Goal: Transaction & Acquisition: Purchase product/service

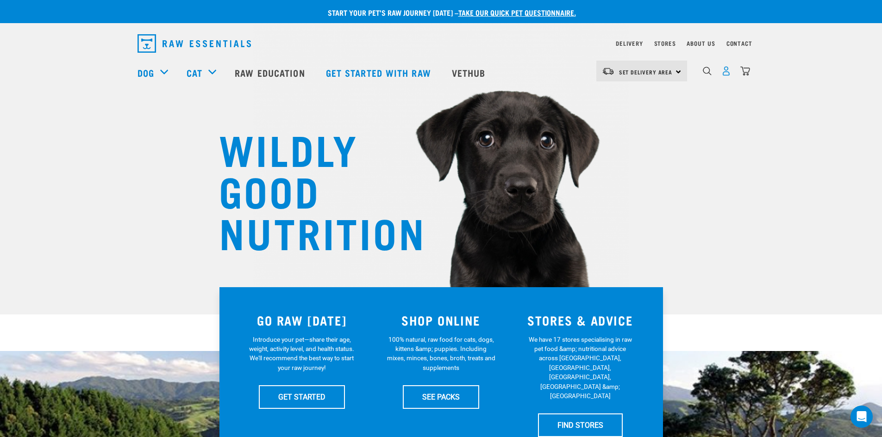
click at [726, 76] on img "dropdown navigation" at bounding box center [726, 71] width 10 height 10
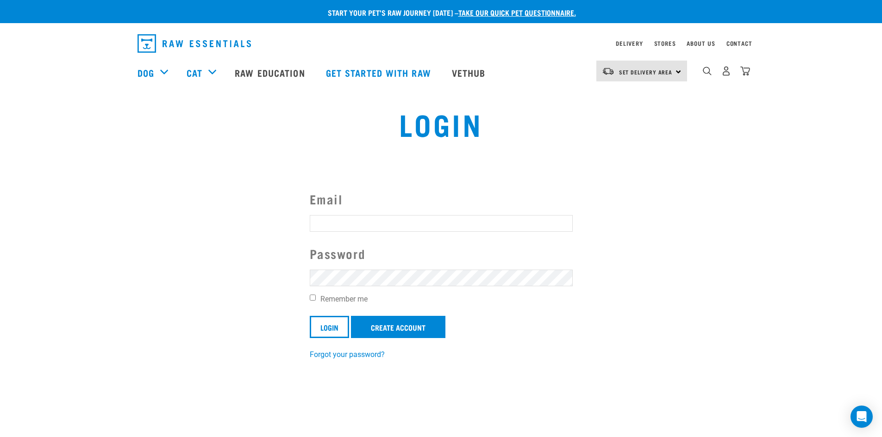
click at [336, 221] on input "Email" at bounding box center [441, 223] width 263 height 17
type input "firebirdnz@yahoo.com"
click at [334, 323] on input "Login" at bounding box center [329, 327] width 39 height 22
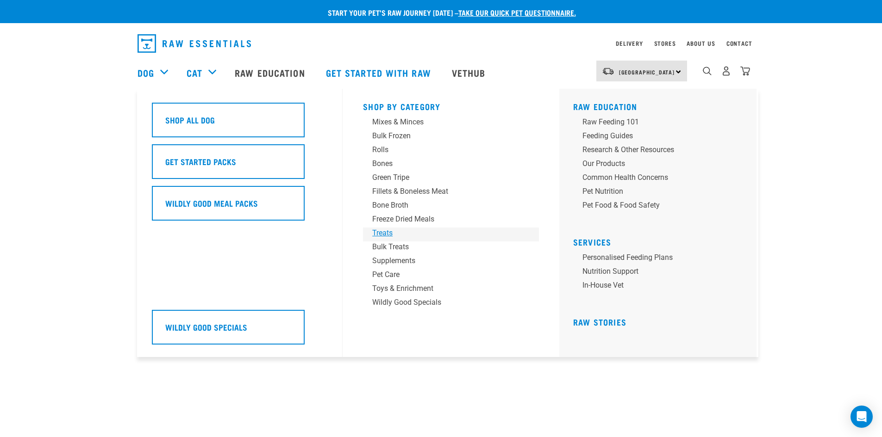
click at [386, 230] on div "Treats" at bounding box center [444, 233] width 144 height 11
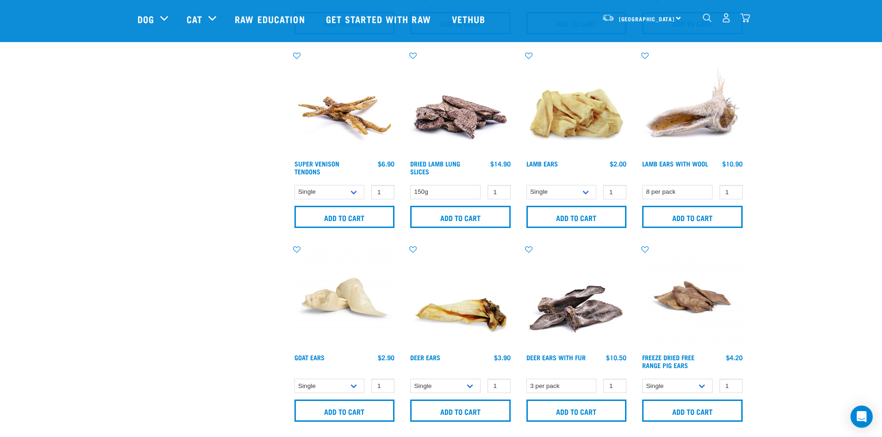
scroll to position [602, 0]
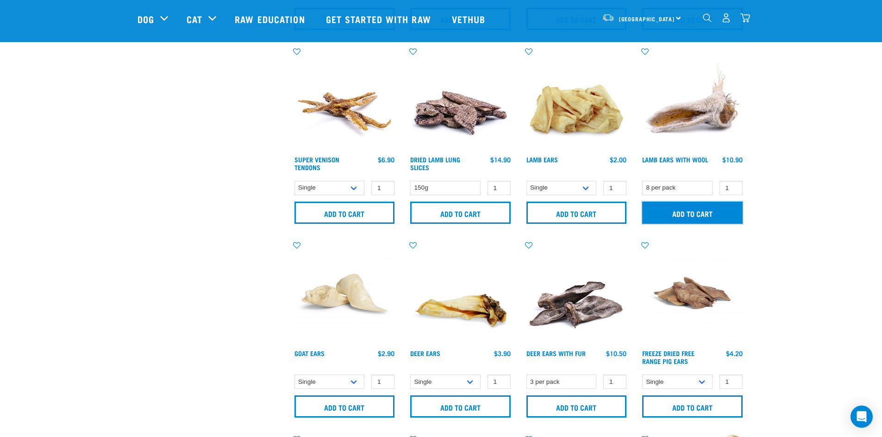
click at [683, 212] on input "Add to cart" at bounding box center [692, 213] width 100 height 22
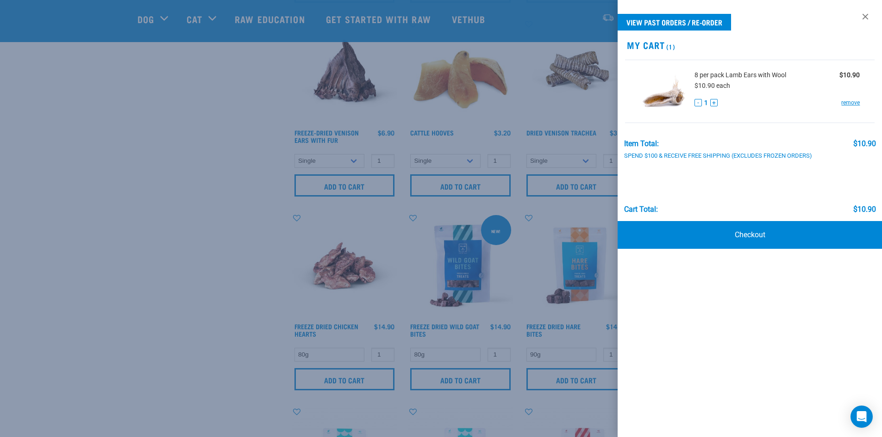
scroll to position [1064, 0]
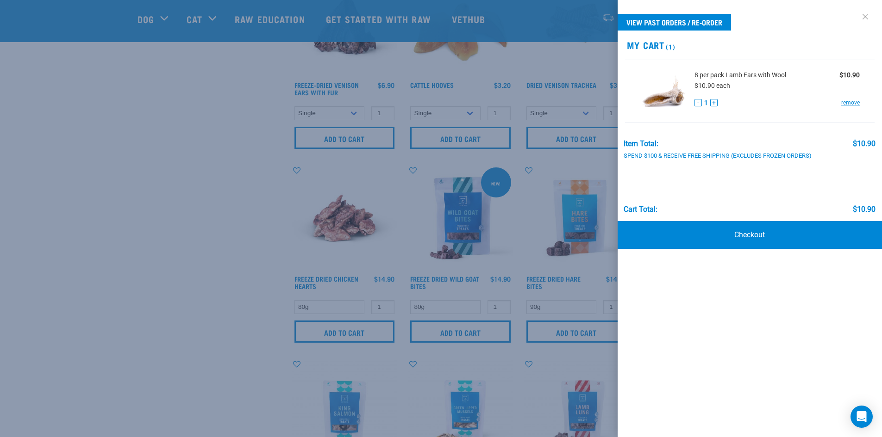
click at [867, 16] on link at bounding box center [864, 16] width 15 height 15
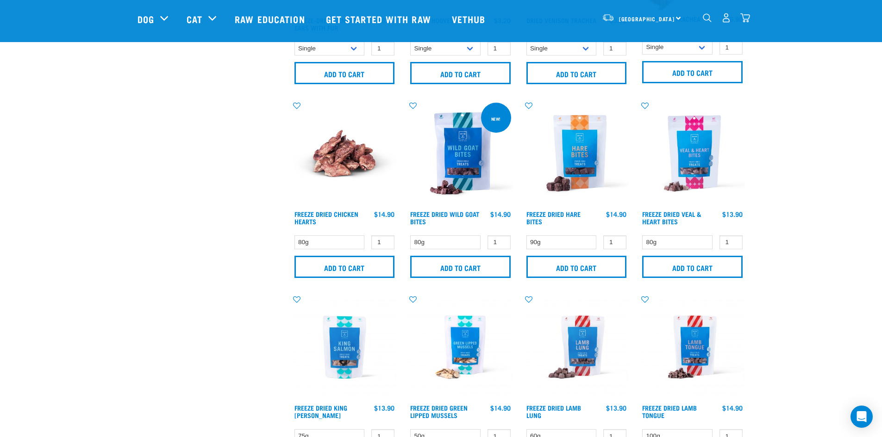
scroll to position [1249, 0]
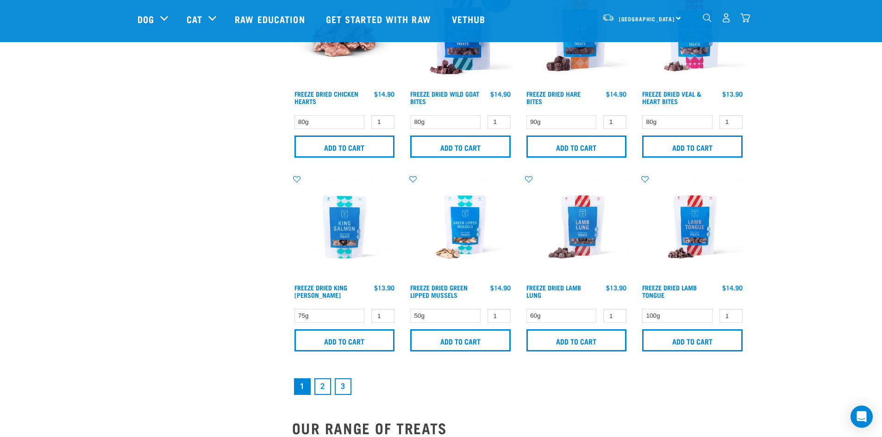
click at [322, 385] on link "2" at bounding box center [322, 387] width 17 height 17
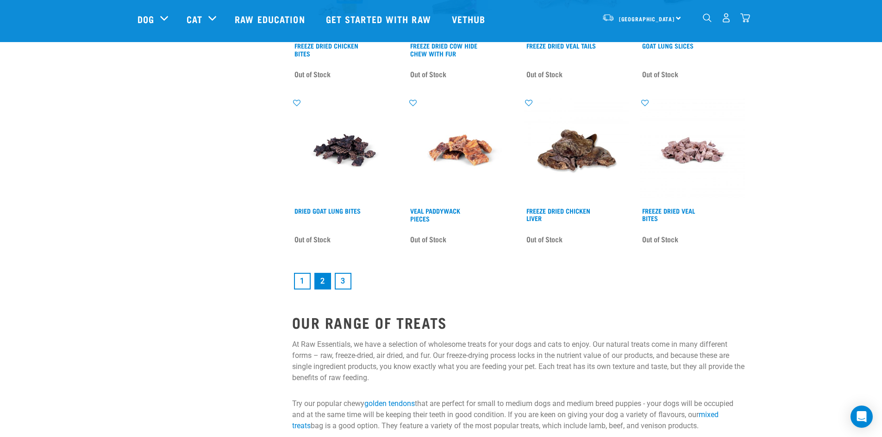
scroll to position [1296, 0]
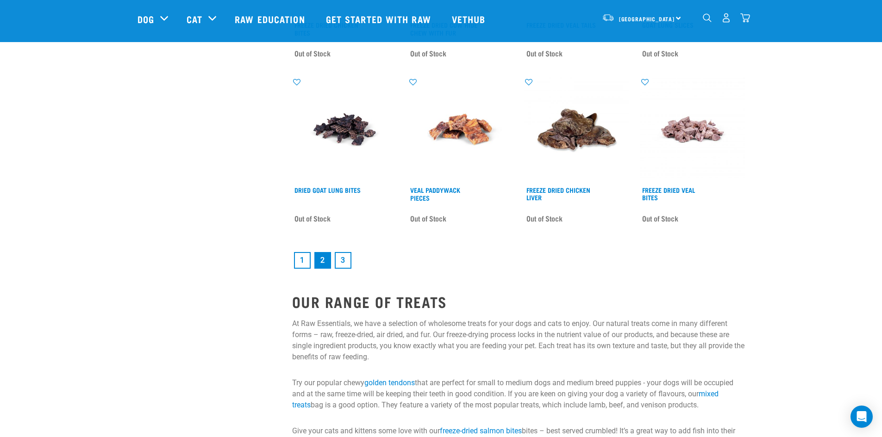
click at [342, 258] on link "3" at bounding box center [343, 260] width 17 height 17
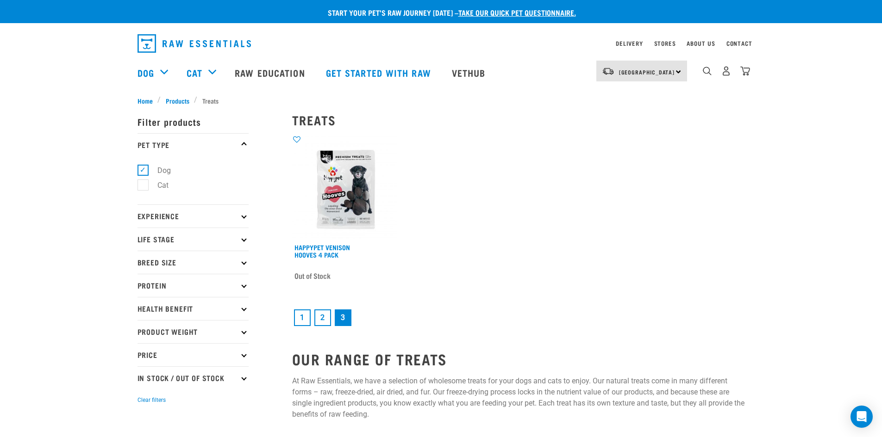
click at [302, 315] on link "1" at bounding box center [302, 318] width 17 height 17
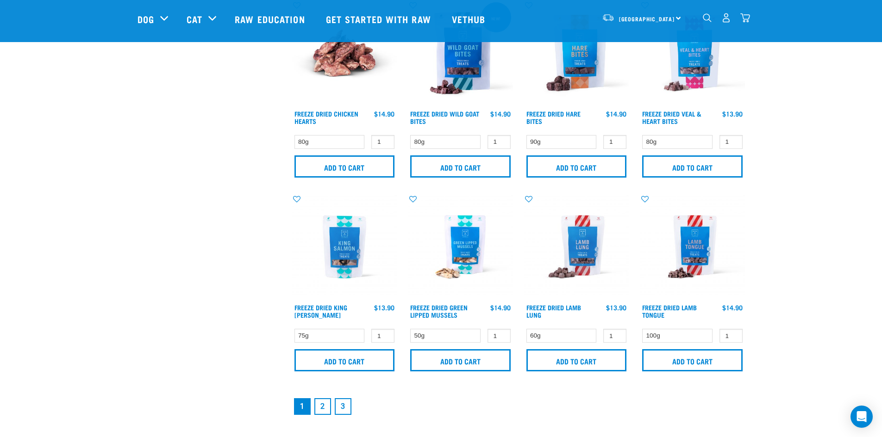
scroll to position [1249, 0]
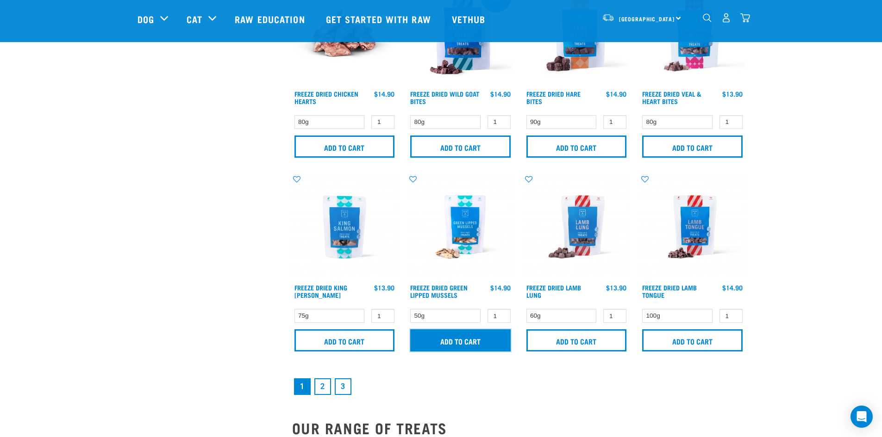
click at [442, 339] on input "Add to cart" at bounding box center [460, 340] width 100 height 22
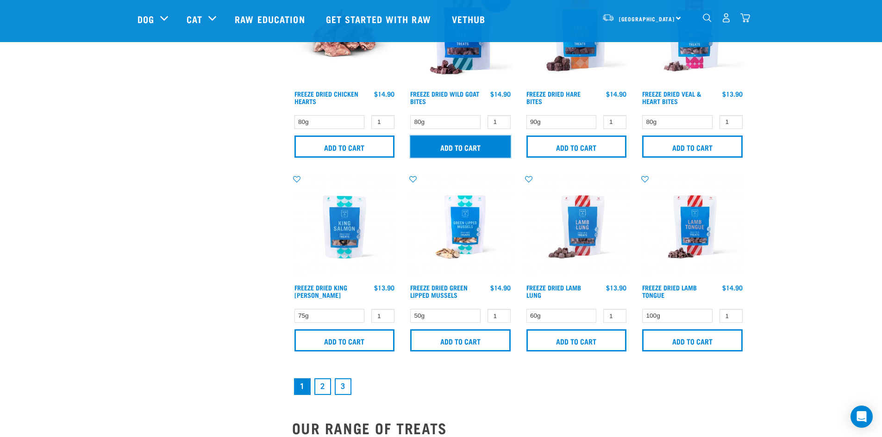
click at [456, 140] on input "Add to cart" at bounding box center [460, 147] width 100 height 22
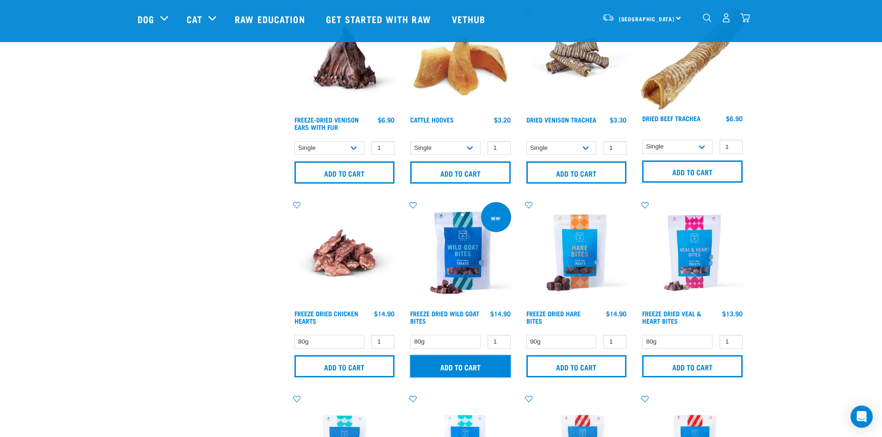
scroll to position [1018, 0]
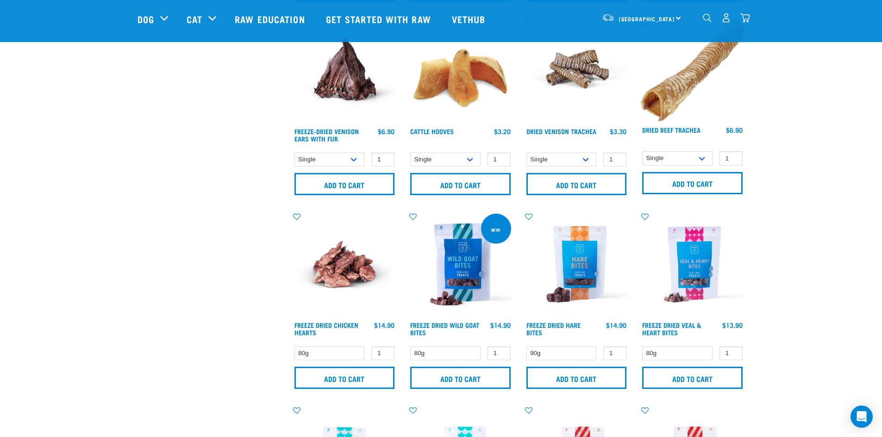
click at [746, 19] on img "dropdown navigation" at bounding box center [745, 18] width 10 height 10
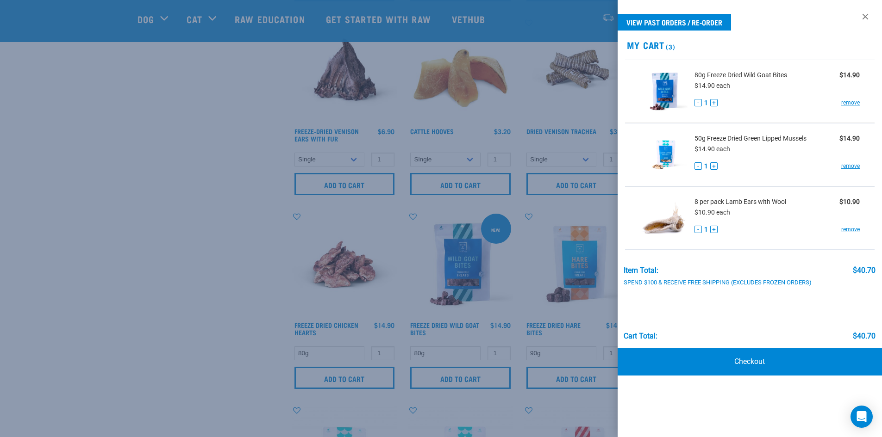
click at [196, 209] on div at bounding box center [441, 218] width 882 height 437
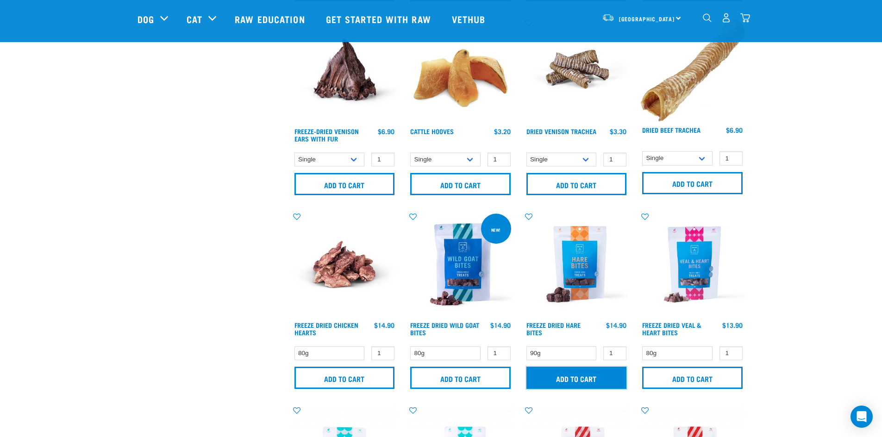
click at [584, 378] on input "Add to cart" at bounding box center [576, 378] width 100 height 22
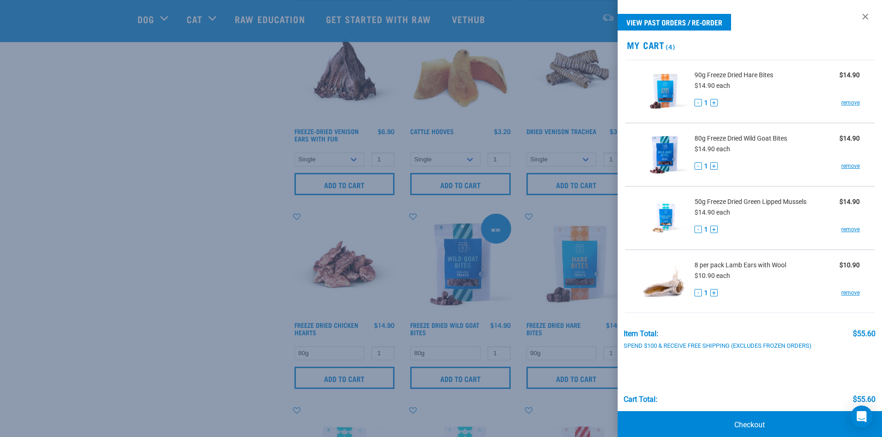
click at [201, 106] on div at bounding box center [441, 218] width 882 height 437
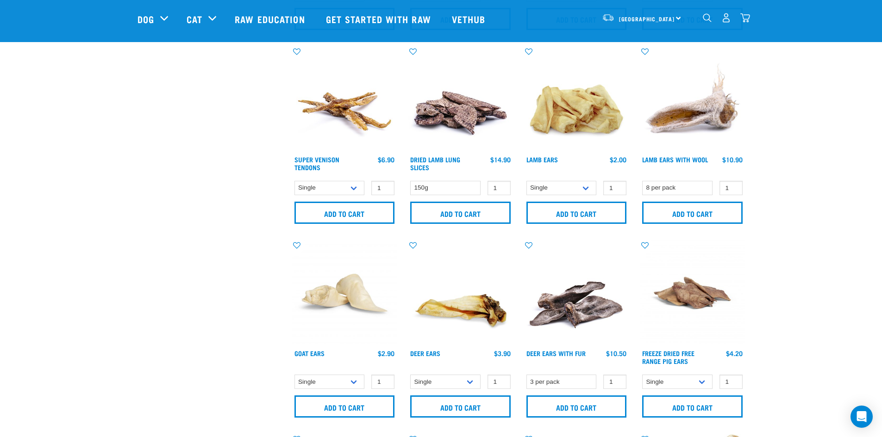
scroll to position [648, 0]
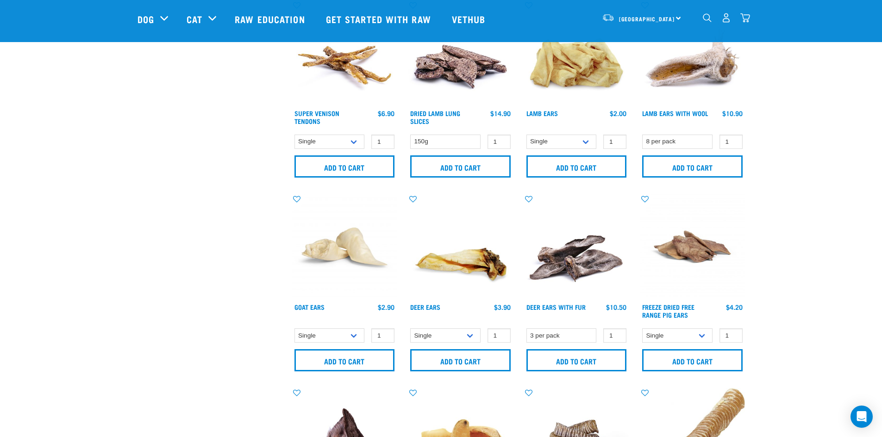
click at [725, 18] on link "dropdown navigation" at bounding box center [726, 20] width 10 height 5
click at [745, 17] on img "dropdown navigation" at bounding box center [745, 18] width 10 height 10
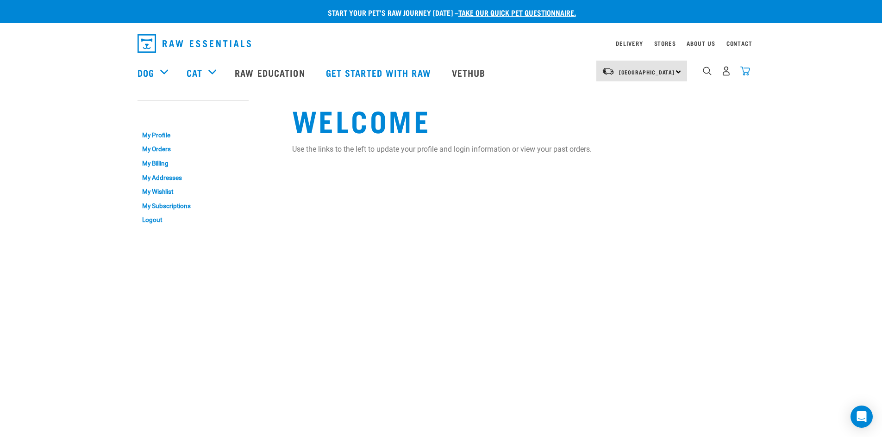
click at [745, 71] on img "dropdown navigation" at bounding box center [745, 71] width 10 height 10
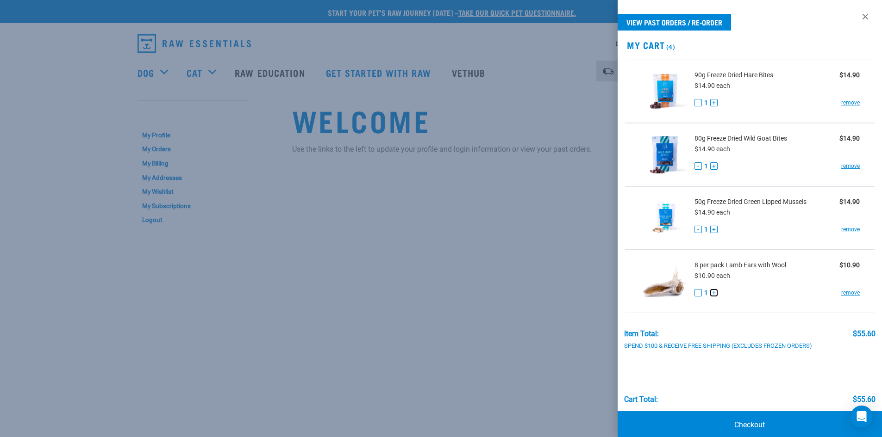
click at [714, 294] on button "+" at bounding box center [713, 292] width 7 height 7
click at [747, 424] on link "Checkout" at bounding box center [749, 425] width 265 height 28
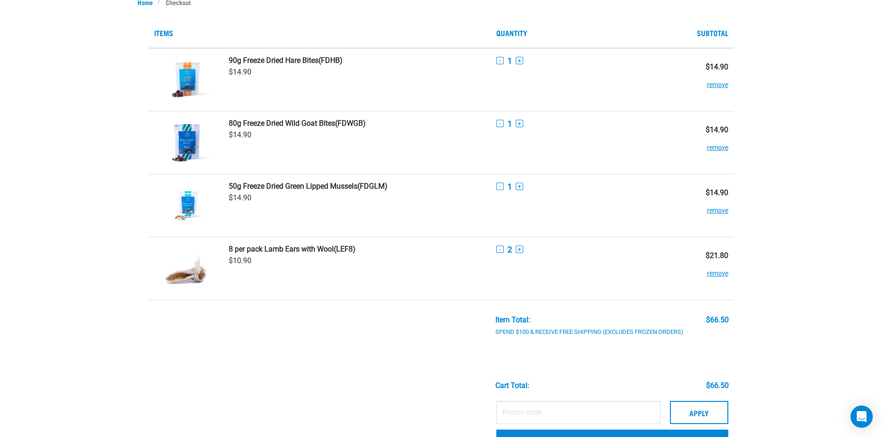
scroll to position [231, 0]
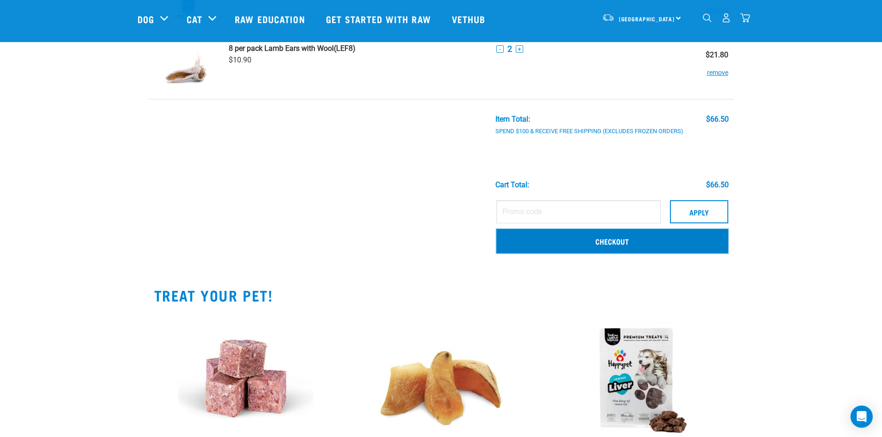
click at [612, 243] on link "Checkout" at bounding box center [612, 241] width 232 height 24
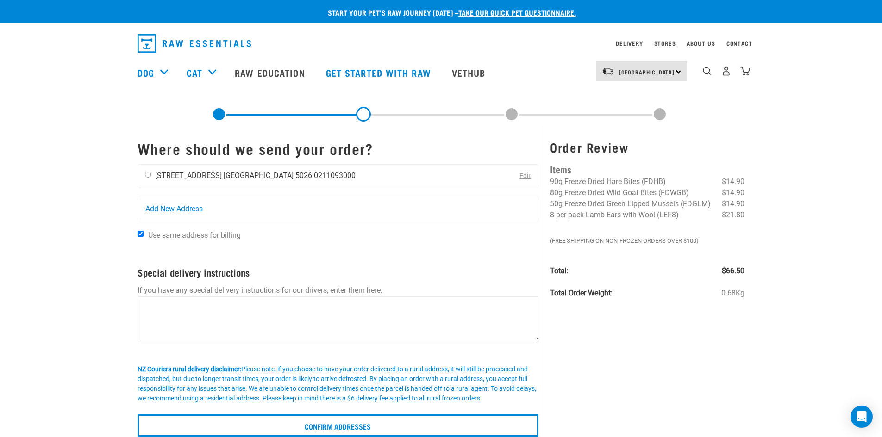
click at [146, 174] on input "radio" at bounding box center [148, 175] width 6 height 6
radio input "true"
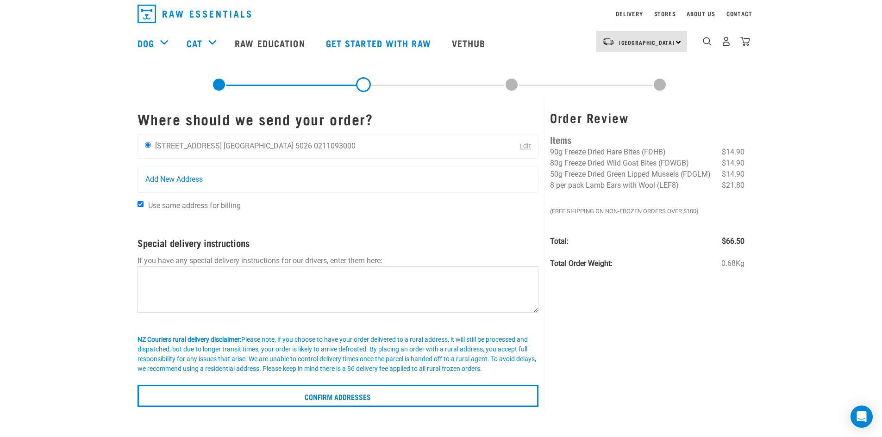
scroll to position [46, 0]
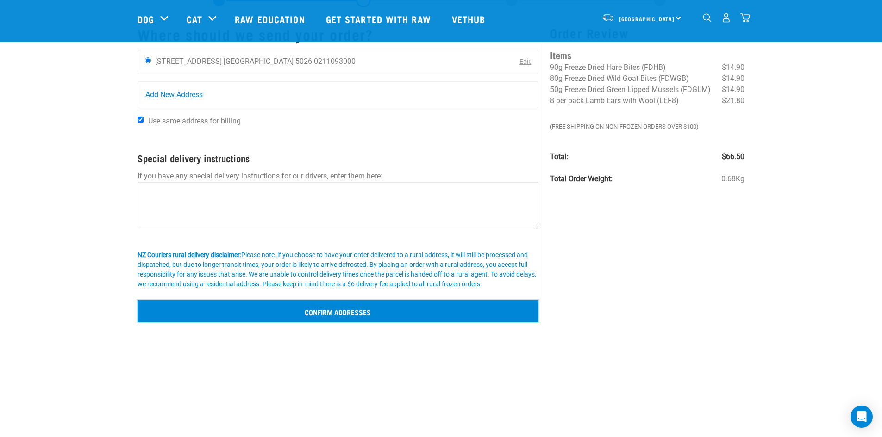
click at [363, 311] on input "Confirm addresses" at bounding box center [337, 311] width 401 height 22
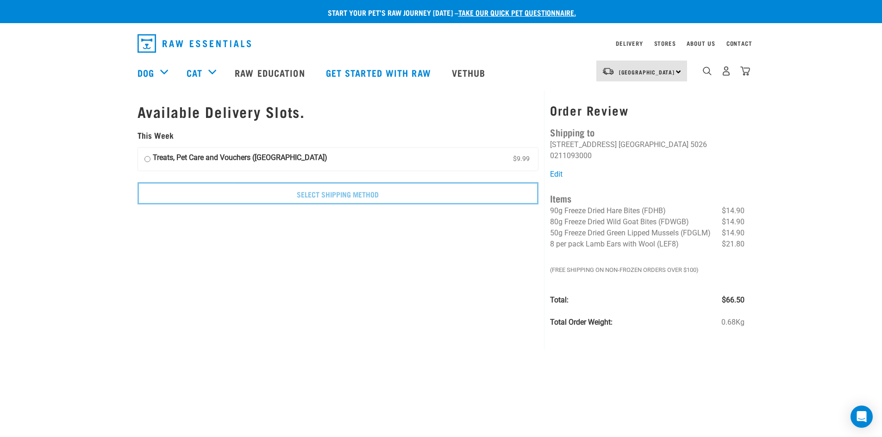
click at [146, 159] on input "Treats, Pet Care and Vouchers ([GEOGRAPHIC_DATA]) $9.99" at bounding box center [147, 159] width 6 height 14
radio input "true"
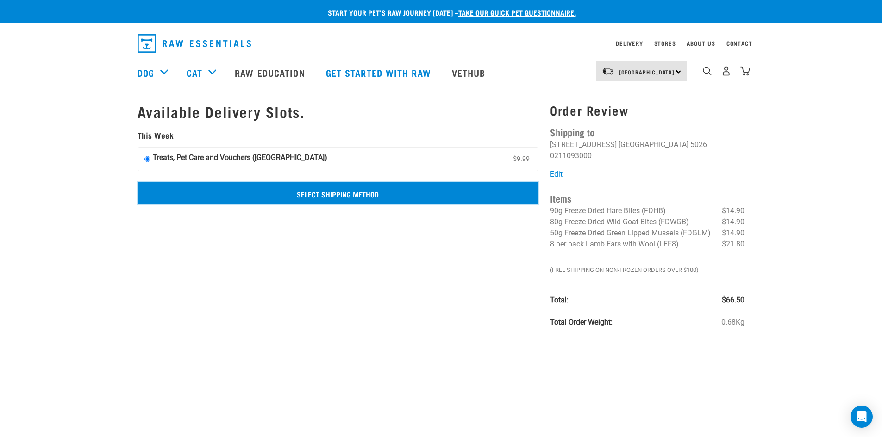
click at [350, 191] on input "Select Shipping Method" at bounding box center [337, 193] width 401 height 22
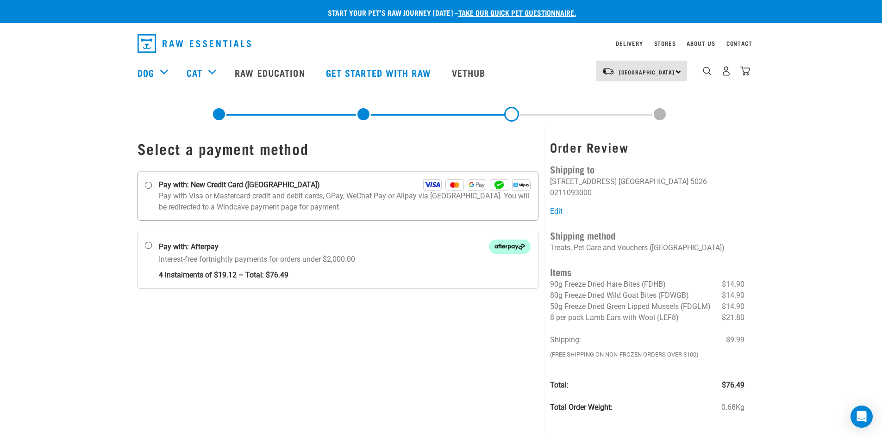
click at [146, 186] on input "Pay with: New Credit Card ([GEOGRAPHIC_DATA])" at bounding box center [147, 185] width 7 height 7
radio input "true"
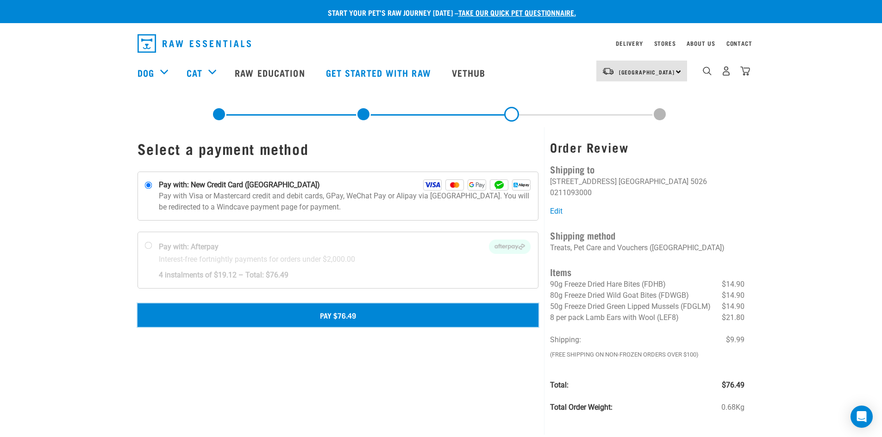
click at [345, 314] on button "Pay $76.49" at bounding box center [337, 315] width 401 height 23
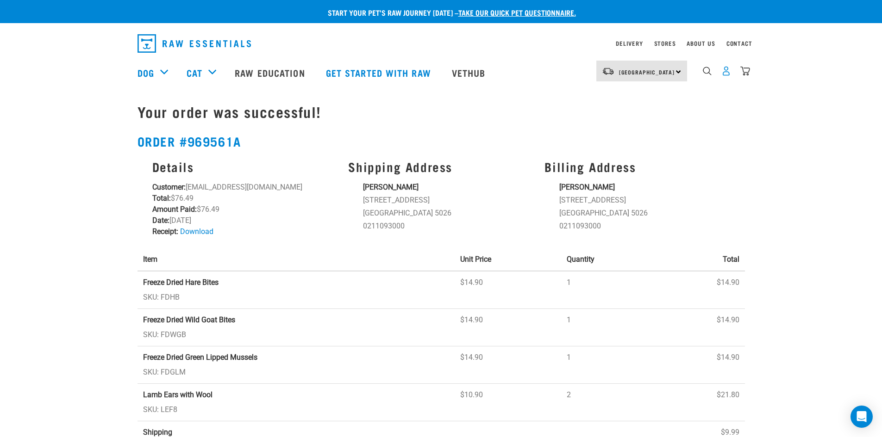
click at [724, 71] on img "dropdown navigation" at bounding box center [726, 71] width 10 height 10
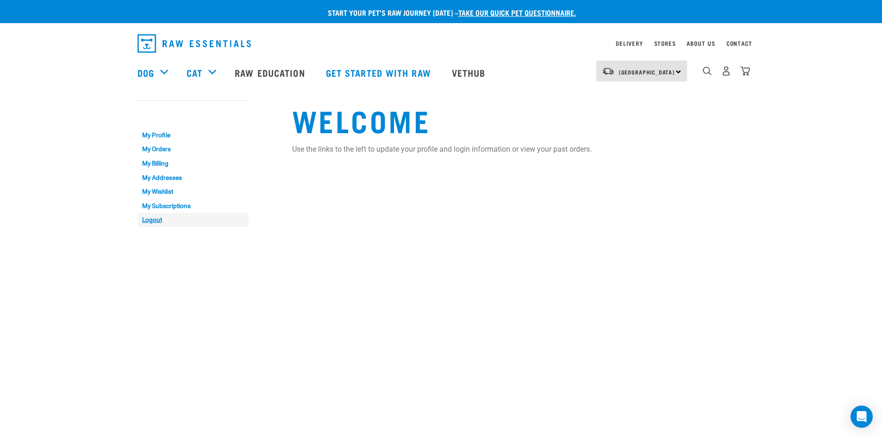
click at [152, 221] on link "Logout" at bounding box center [192, 220] width 111 height 14
